Goal: Find specific page/section: Find specific page/section

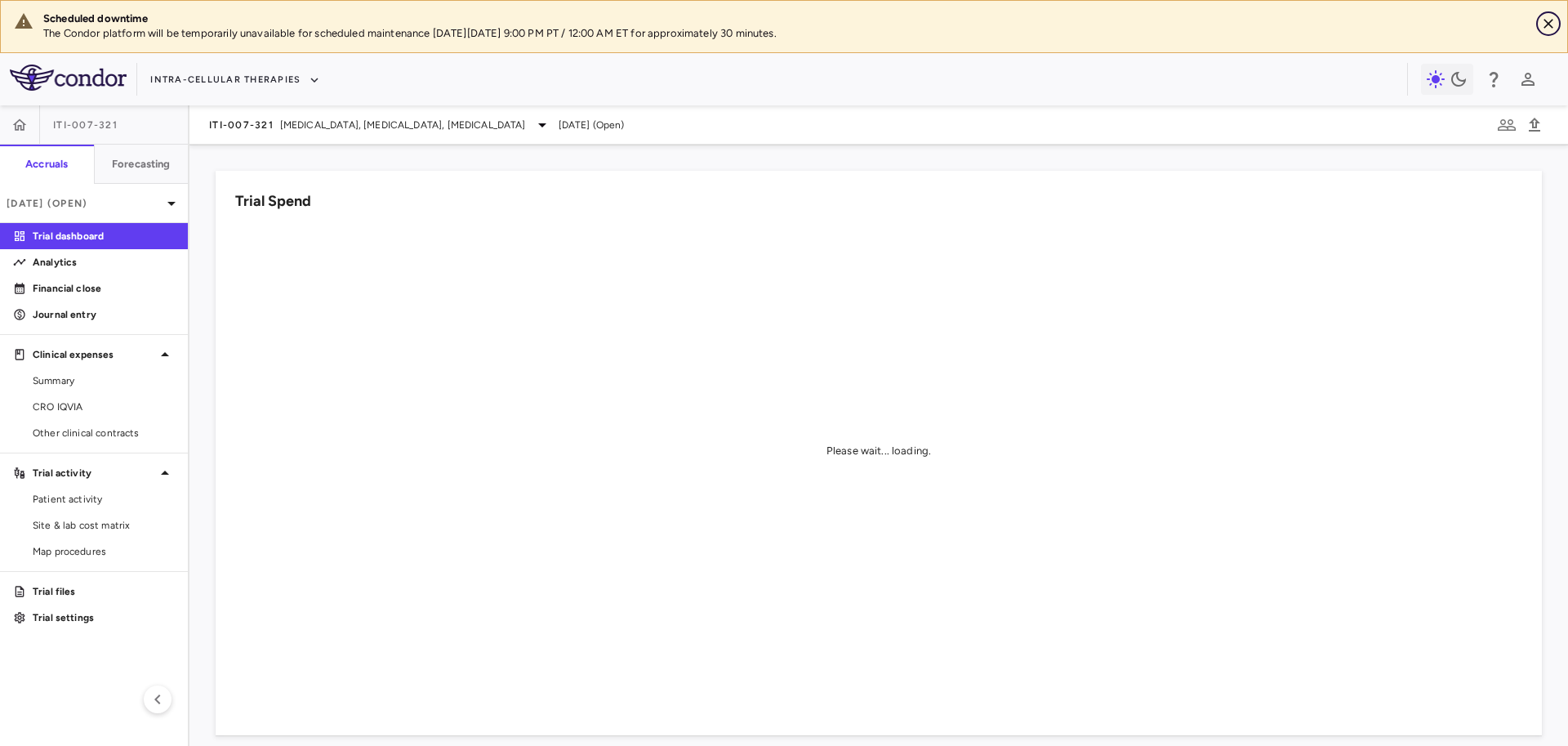
click at [1551, 24] on icon "Close" at bounding box center [1549, 24] width 17 height 17
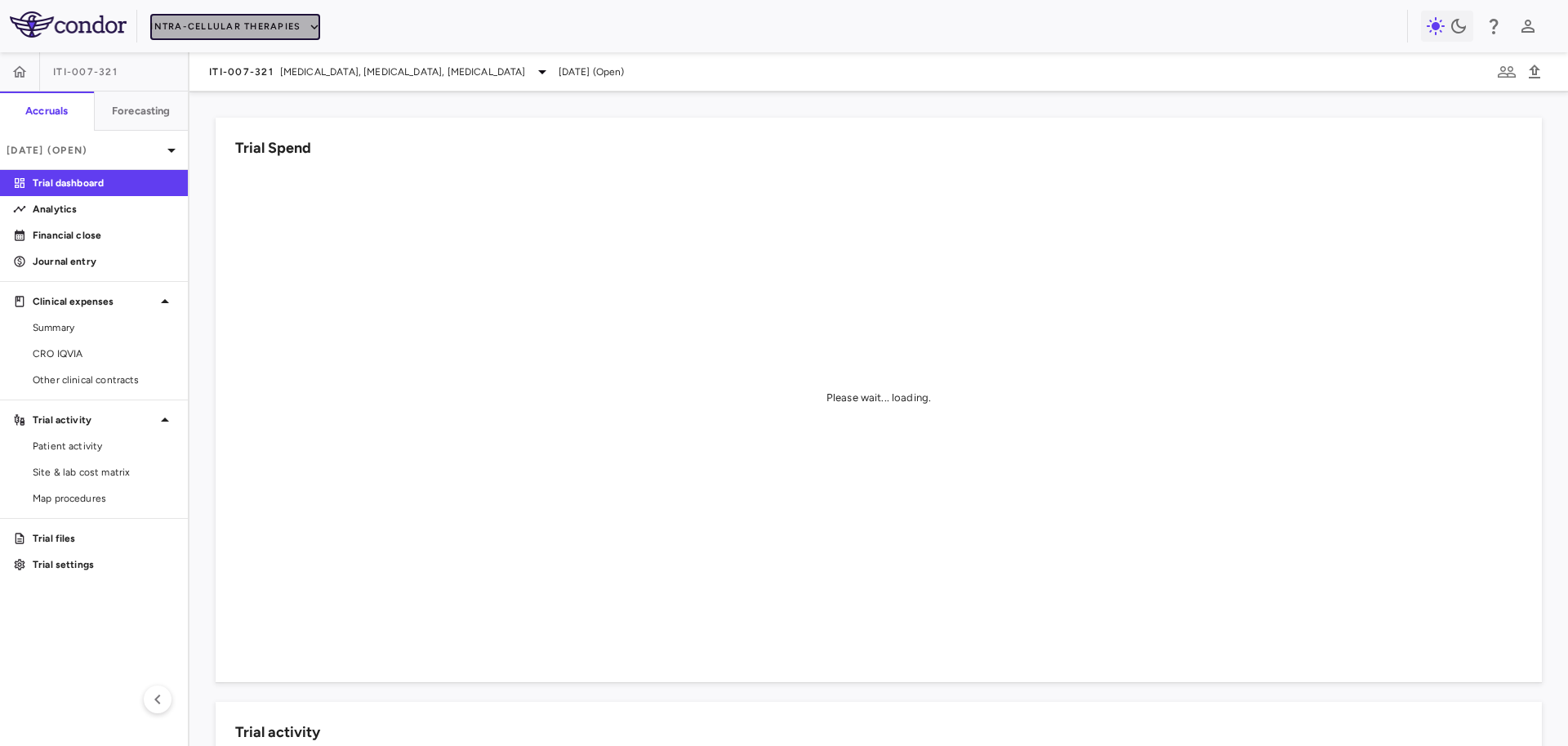
click at [290, 27] on button "Intra-Cellular Therapies" at bounding box center [235, 27] width 170 height 26
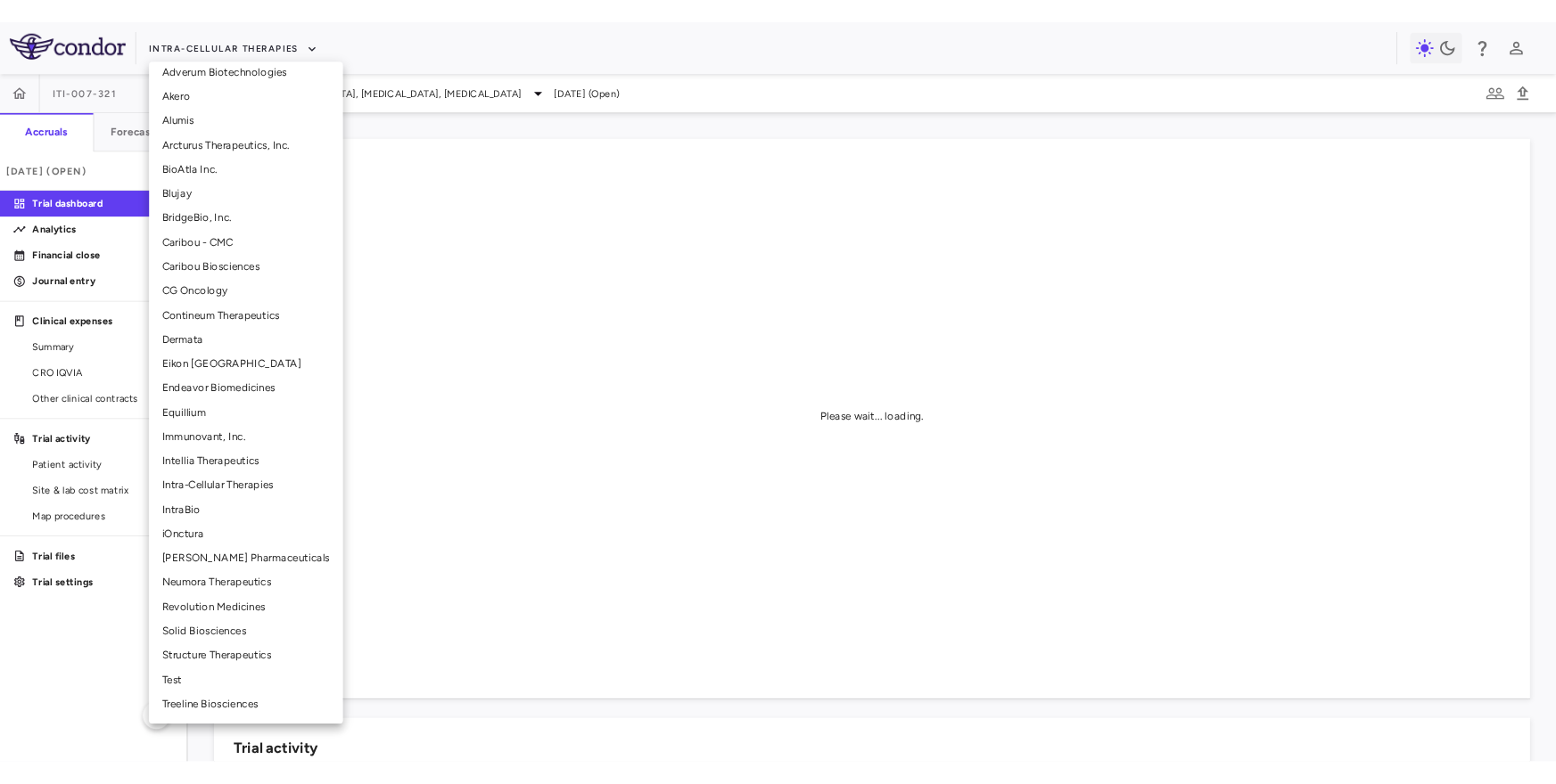
scroll to position [144, 0]
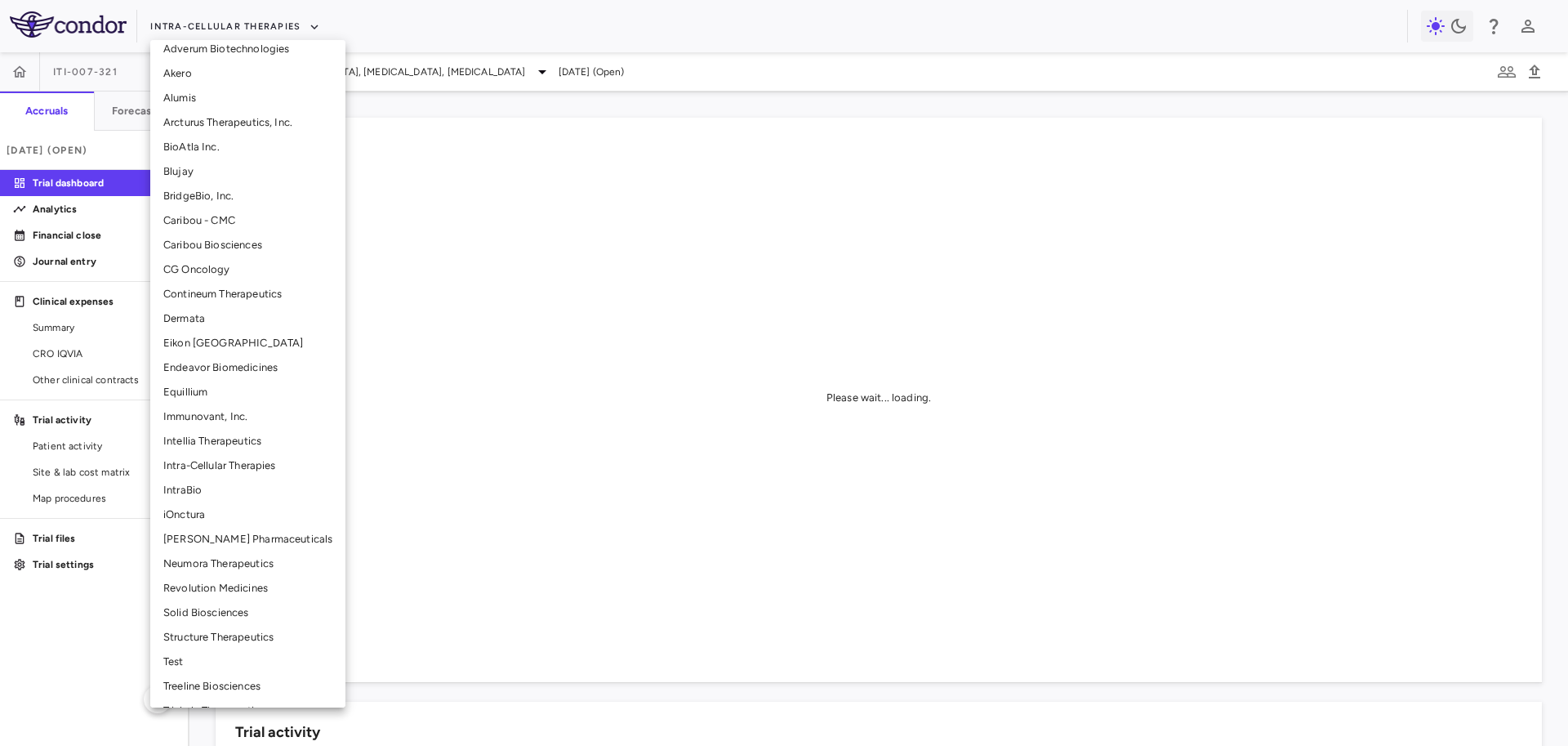
click at [221, 566] on li "Neumora Therapeutics" at bounding box center [247, 564] width 195 height 25
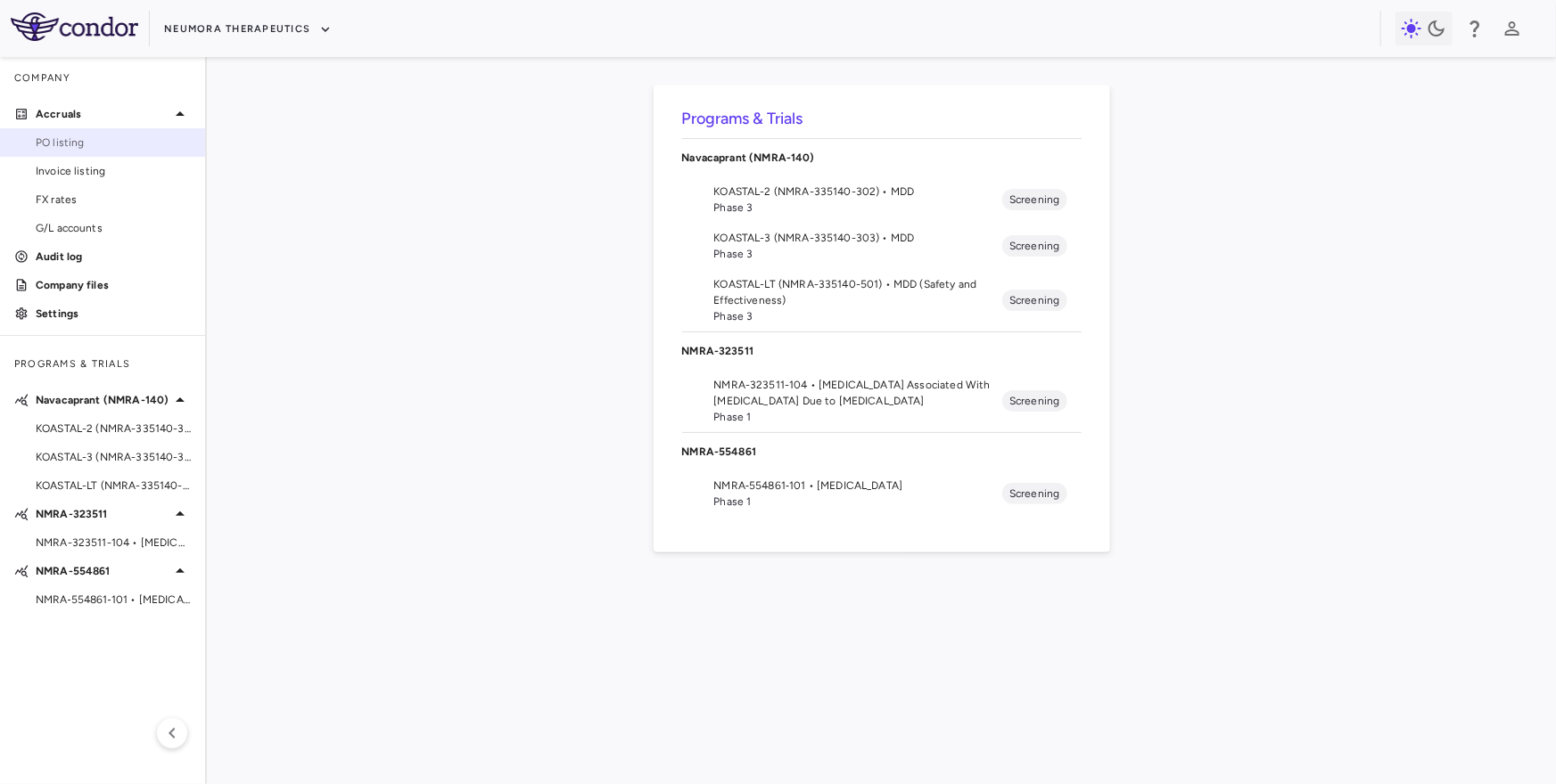
click at [53, 153] on link "PO listing" at bounding box center [102, 143] width 205 height 27
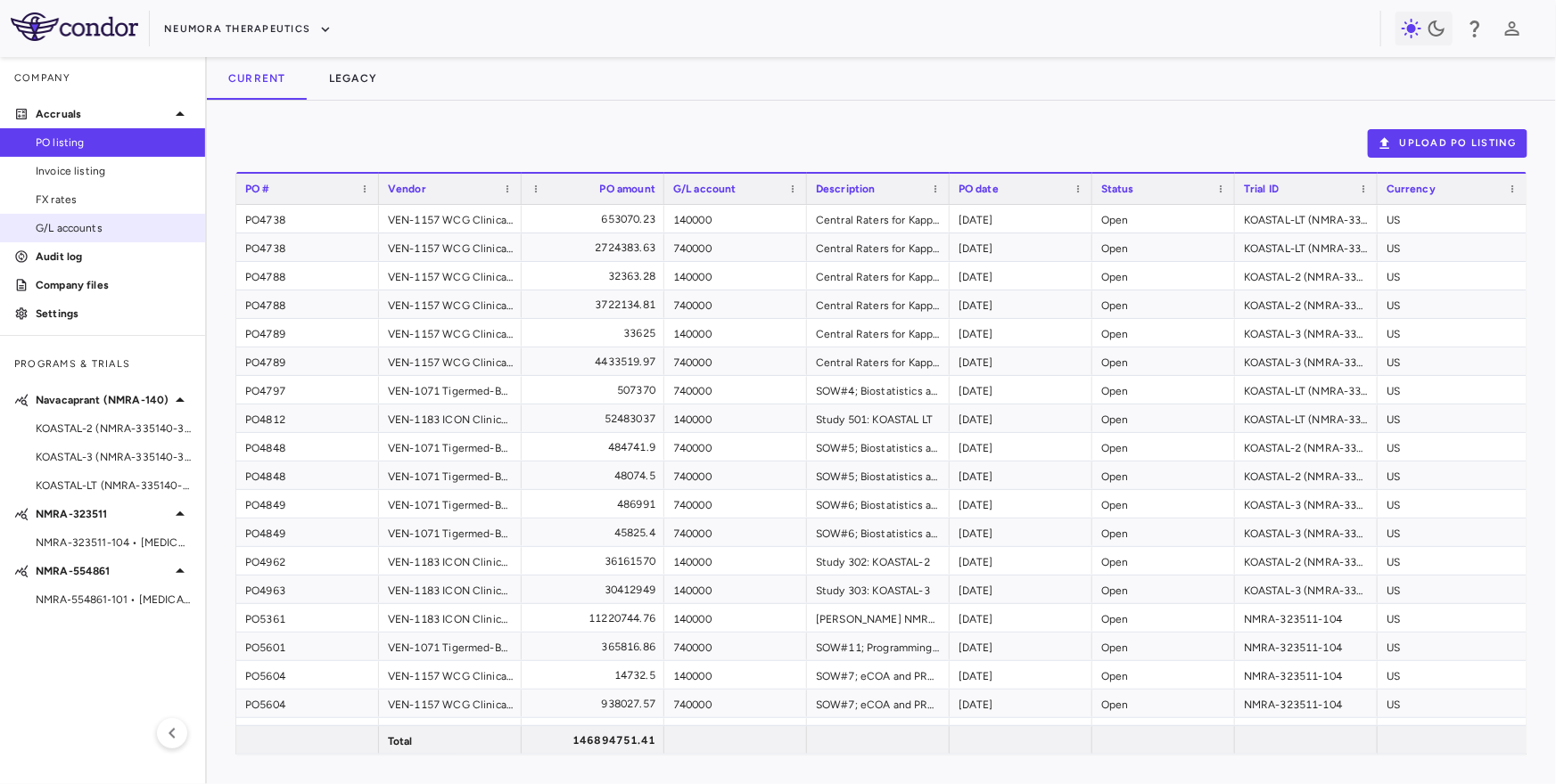
click at [86, 231] on span "G/L accounts" at bounding box center [112, 228] width 155 height 16
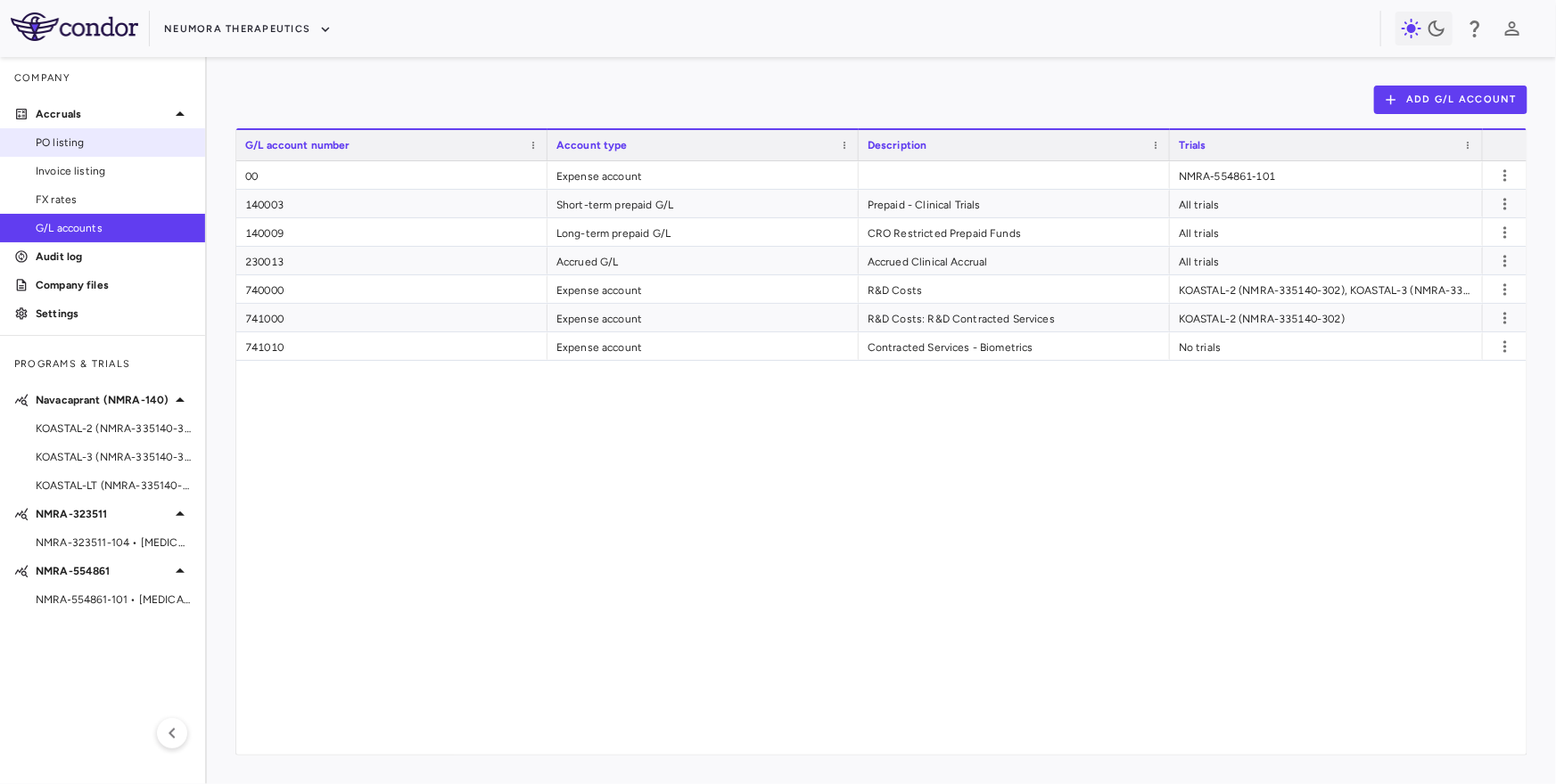
click at [64, 131] on link "PO listing" at bounding box center [102, 143] width 205 height 27
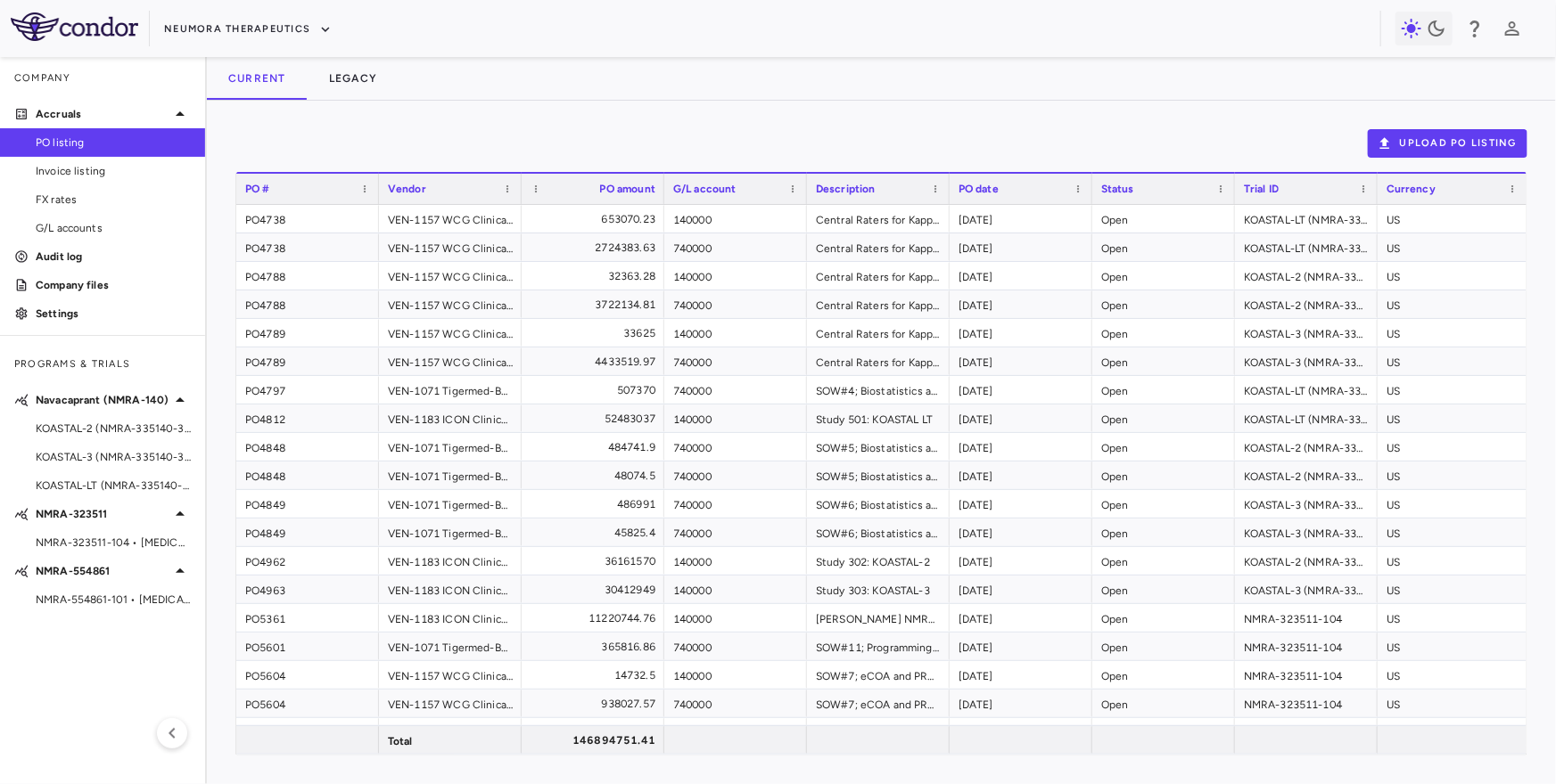
click at [754, 194] on div "G/L account" at bounding box center [728, 189] width 109 height 22
